Goal: Task Accomplishment & Management: Use online tool/utility

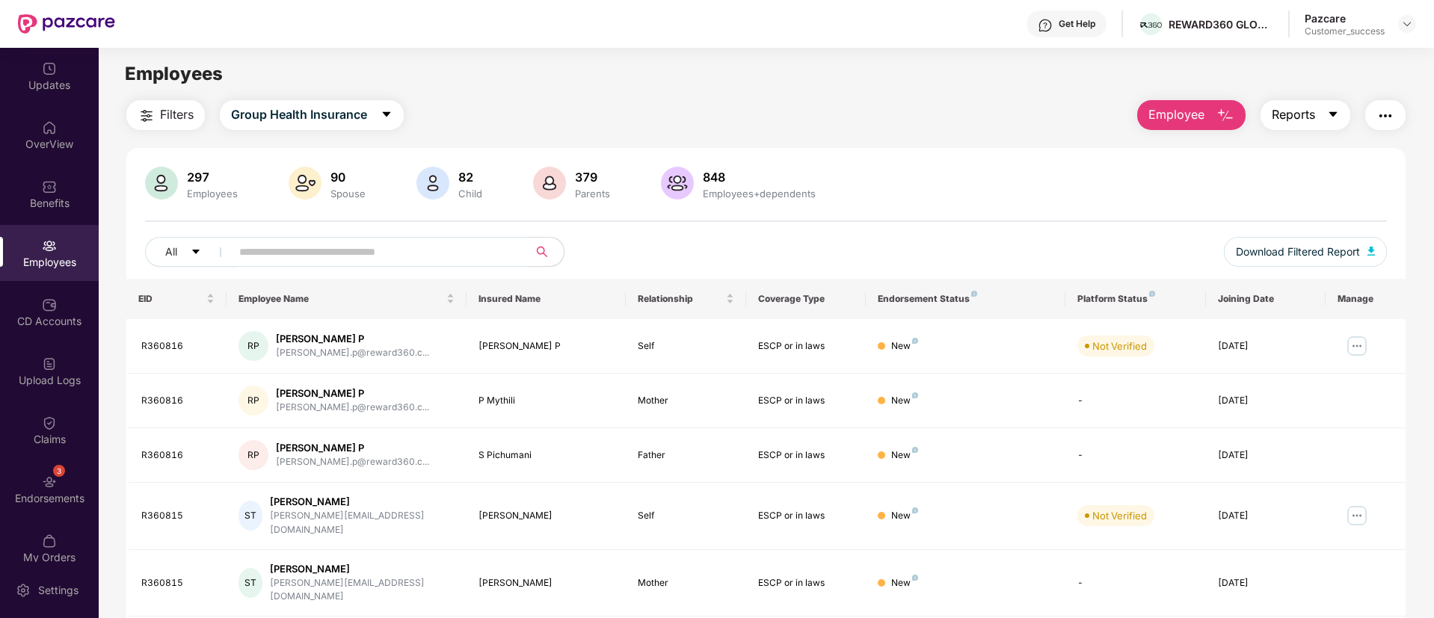
click at [1332, 111] on icon "caret-down" at bounding box center [1333, 114] width 12 height 12
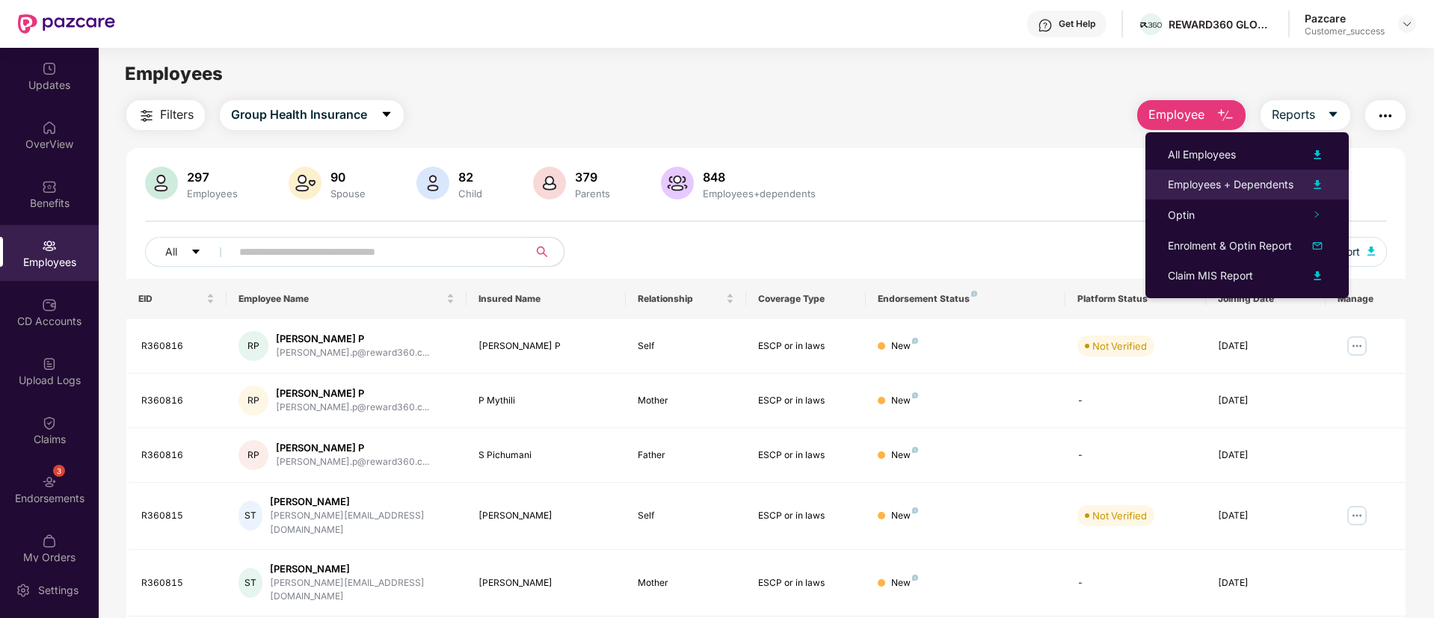
click at [1320, 180] on img at bounding box center [1318, 185] width 18 height 18
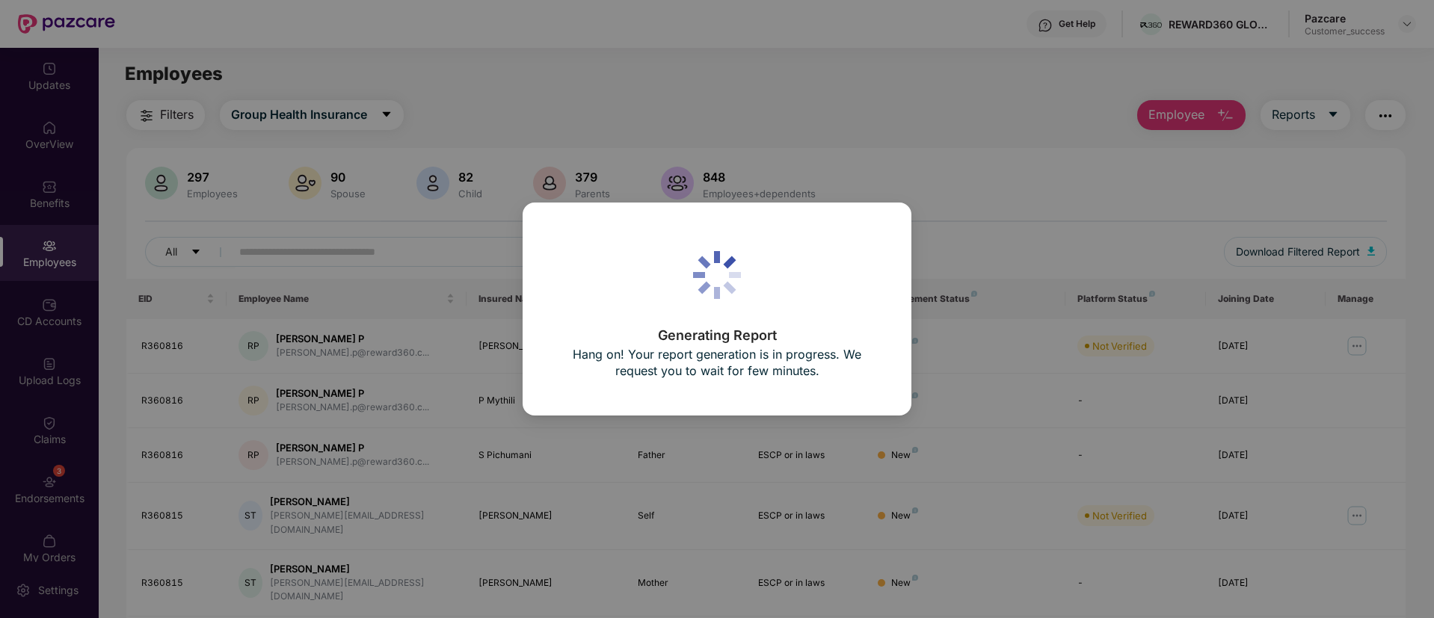
click at [1195, 304] on div "Generating Report Hang on! Your report generation is in progress. We request yo…" at bounding box center [717, 309] width 1434 height 618
